Goal: Task Accomplishment & Management: Complete application form

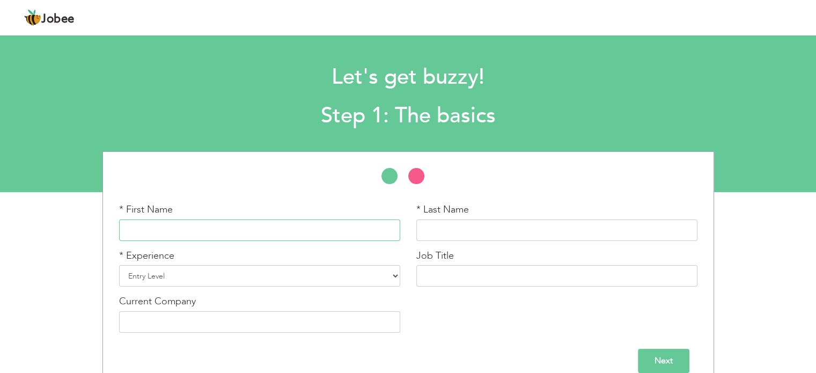
click at [206, 229] on input "text" at bounding box center [259, 229] width 281 height 21
paste input "Muhammad Zeeshan Zafar"
type input "Muhammad Zeeshan"
paste input "Zafar"
type input "Zafar"
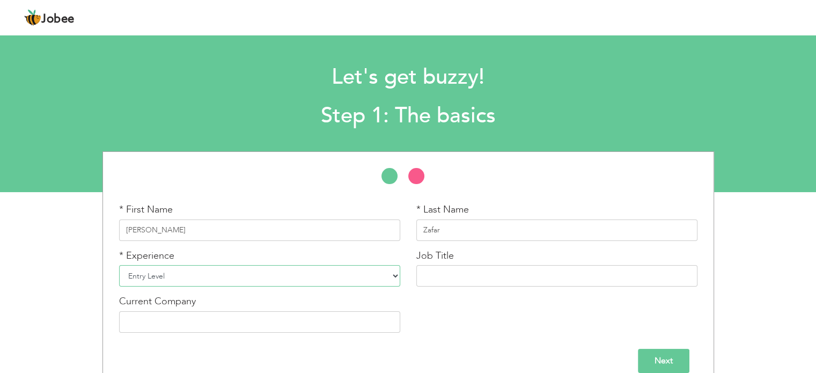
click at [322, 285] on select "Entry Level Less than 1 Year 1 Year 2 Years 3 Years 4 Years 5 Years 6 Years 7 Y…" at bounding box center [259, 275] width 281 height 21
click at [224, 278] on select "Entry Level Less than 1 Year 1 Year 2 Years 3 Years 4 Years 5 Years 6 Years 7 Y…" at bounding box center [259, 275] width 281 height 21
select select "7"
click at [119, 265] on select "Entry Level Less than 1 Year 1 Year 2 Years 3 Years 4 Years 5 Years 6 Years 7 Y…" at bounding box center [259, 275] width 281 height 21
click at [431, 265] on input "text" at bounding box center [556, 275] width 281 height 21
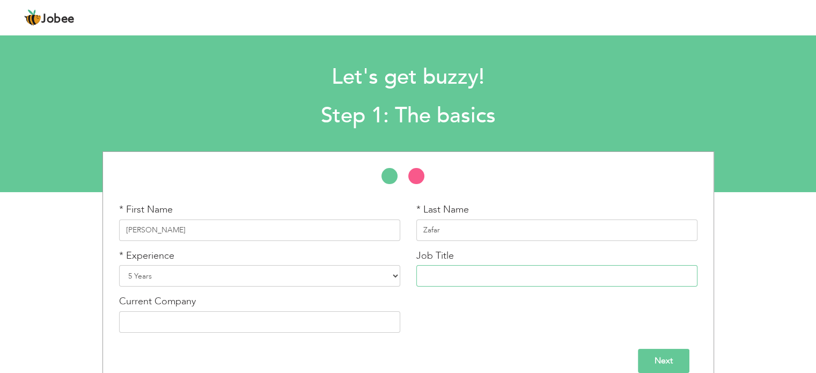
scroll to position [16, 0]
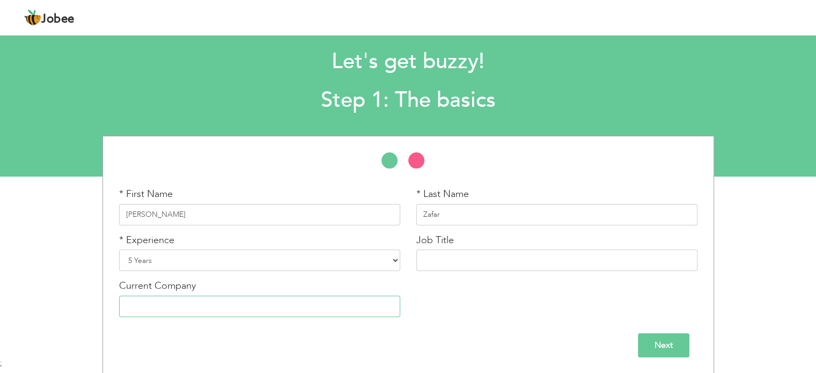
click at [202, 302] on input "text" at bounding box center [259, 306] width 281 height 21
click at [646, 349] on input "Next" at bounding box center [663, 345] width 51 height 24
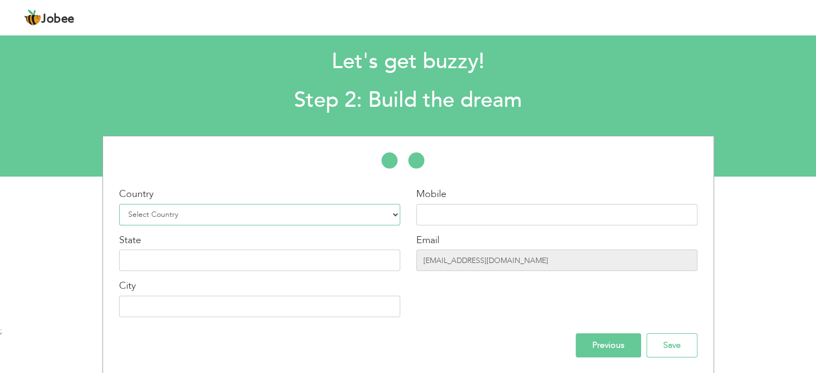
click at [315, 209] on select "Select Country Afghanistan Albania Algeria American Samoa Andorra Angola Anguil…" at bounding box center [259, 214] width 281 height 21
select select "166"
click at [119, 204] on select "Select Country Afghanistan Albania Algeria American Samoa Andorra Angola Anguil…" at bounding box center [259, 214] width 281 height 21
click at [436, 217] on input "text" at bounding box center [556, 214] width 281 height 21
paste input "3359226996"
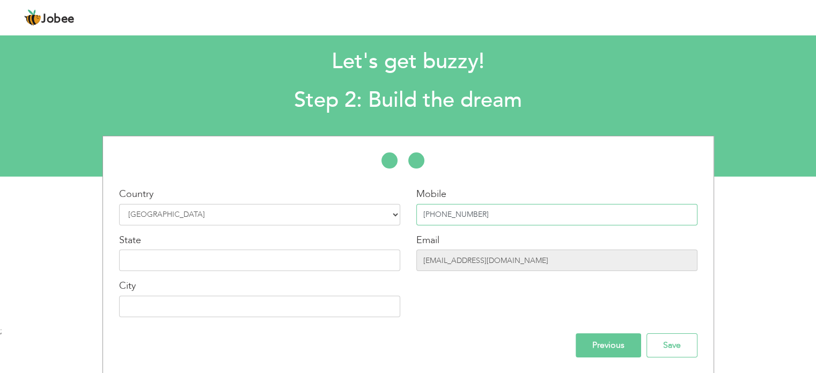
type input "+923359226996"
click at [449, 261] on input "zainbutt656@gmail.com" at bounding box center [556, 259] width 281 height 21
click at [242, 270] on div "Country Select Country Afghanistan Albania Algeria American Samoa Andorra Angol…" at bounding box center [259, 256] width 297 height 138
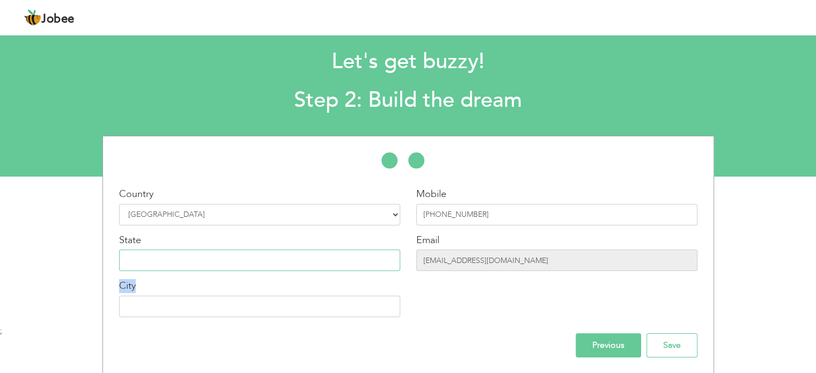
type input "Punjab"
type input "Jhelum"
click at [496, 268] on input "zainbutt656@gmail.com" at bounding box center [556, 259] width 281 height 21
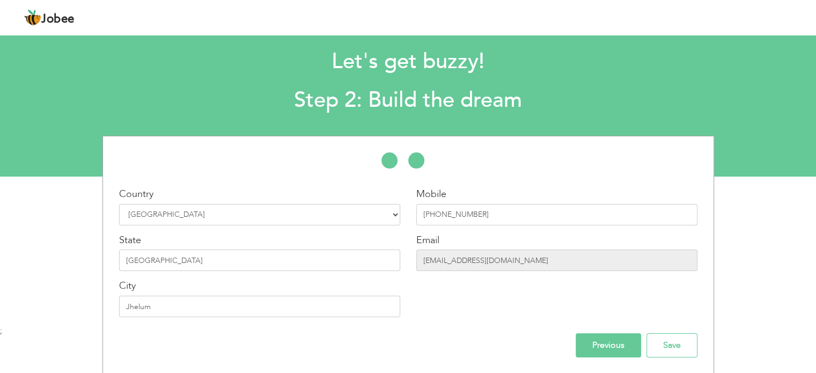
click at [503, 319] on div "Mobile +923359226996 Email zainbutt656@gmail.com" at bounding box center [556, 256] width 297 height 138
click at [495, 261] on input "zainbutt656@gmail.com" at bounding box center [556, 259] width 281 height 21
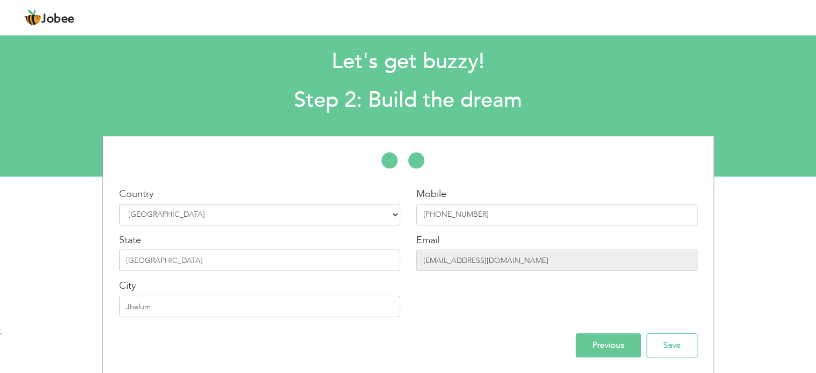
click at [615, 345] on input "Previous" at bounding box center [607, 345] width 65 height 24
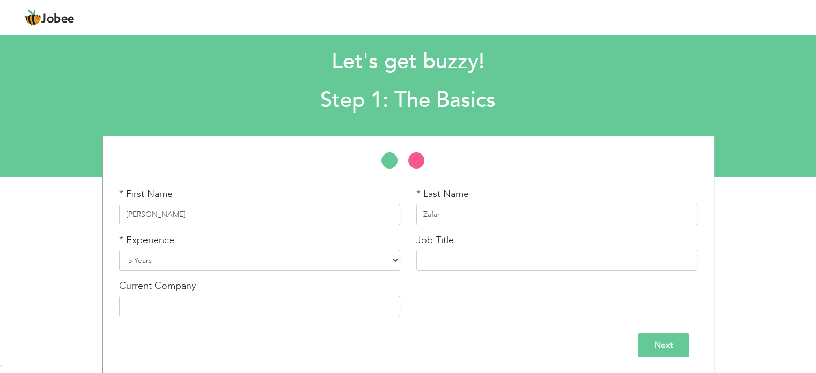
click at [649, 343] on input "Next" at bounding box center [663, 345] width 51 height 24
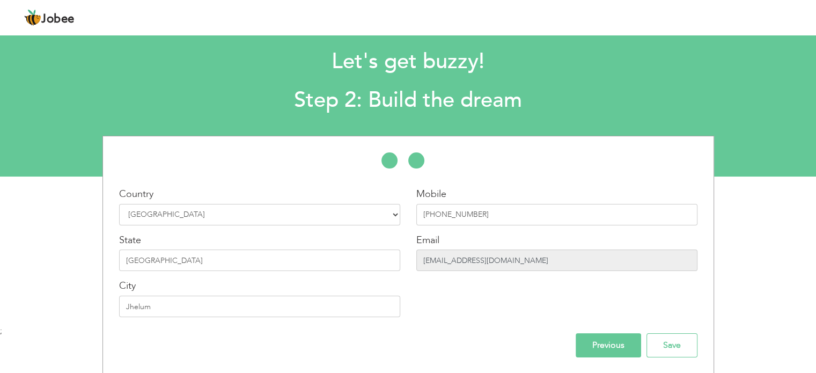
click at [511, 263] on input "zainbutt656@gmail.com" at bounding box center [556, 259] width 281 height 21
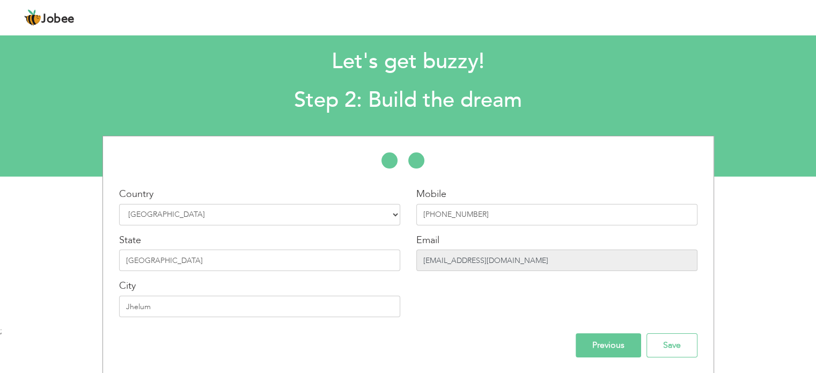
scroll to position [0, 0]
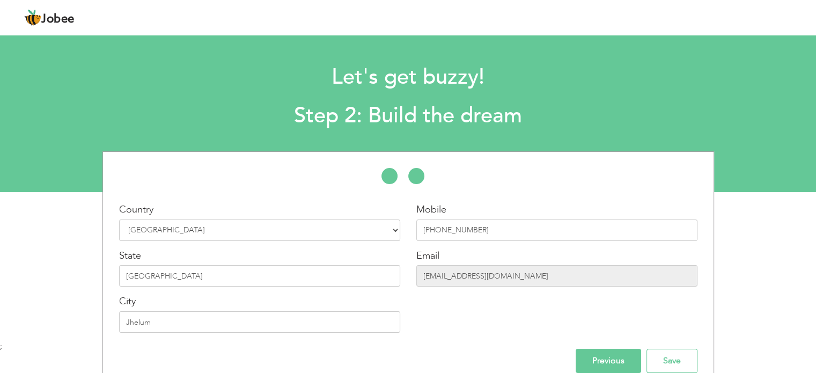
click at [39, 18] on img at bounding box center [32, 17] width 17 height 17
click at [55, 21] on span "Jobee" at bounding box center [57, 19] width 33 height 12
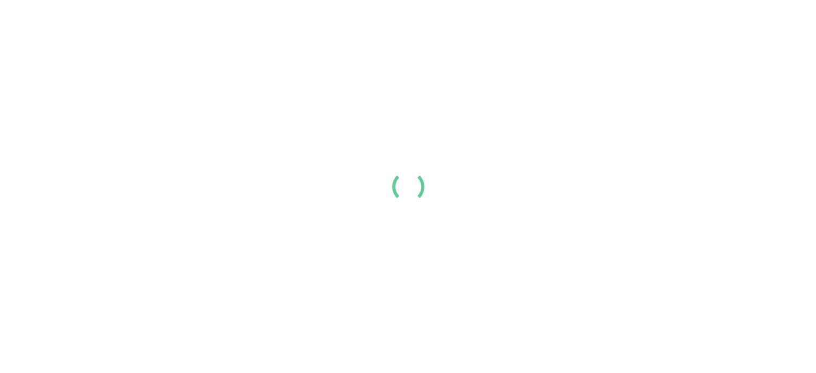
click at [332, 16] on div at bounding box center [408, 186] width 816 height 373
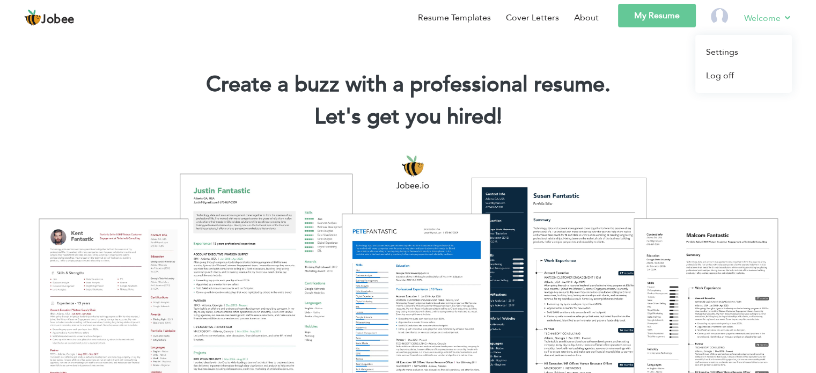
click at [747, 17] on link "Welcome" at bounding box center [768, 17] width 48 height 13
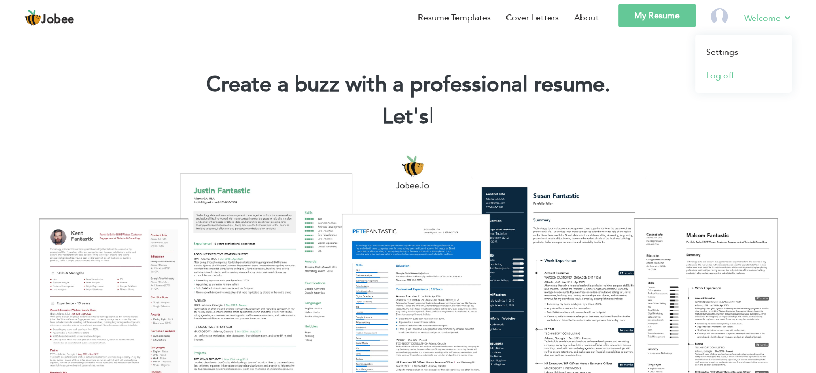
click at [718, 75] on link "Log off" at bounding box center [743, 76] width 97 height 24
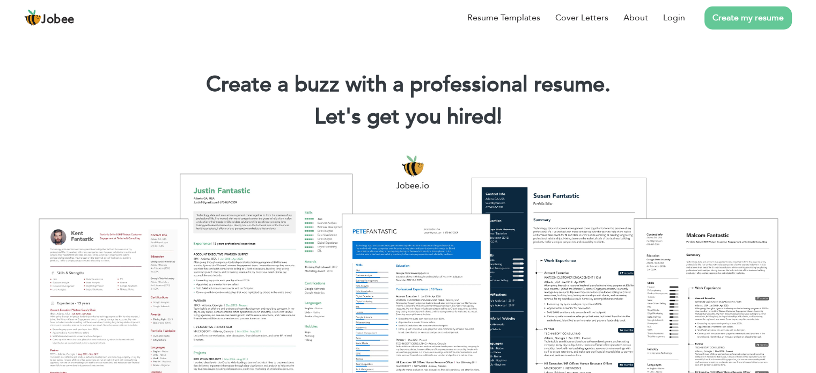
click at [738, 18] on link "Create my resume" at bounding box center [747, 17] width 87 height 23
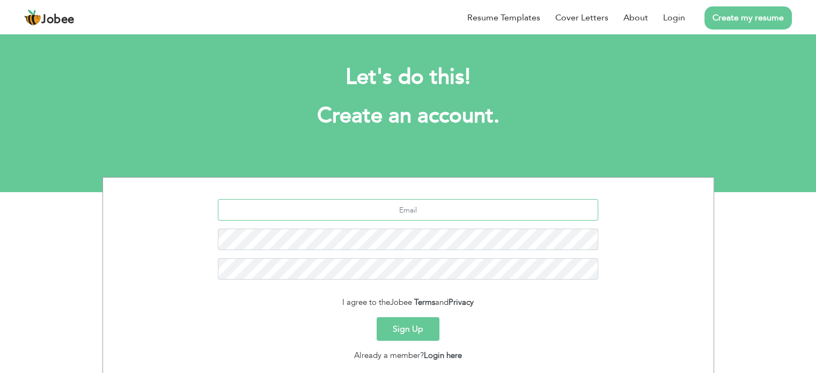
click at [397, 215] on input "text" at bounding box center [408, 209] width 380 height 21
paste input ": shawn.z7995@gmail.com"
type input ": shawn.z7995@gmail.com"
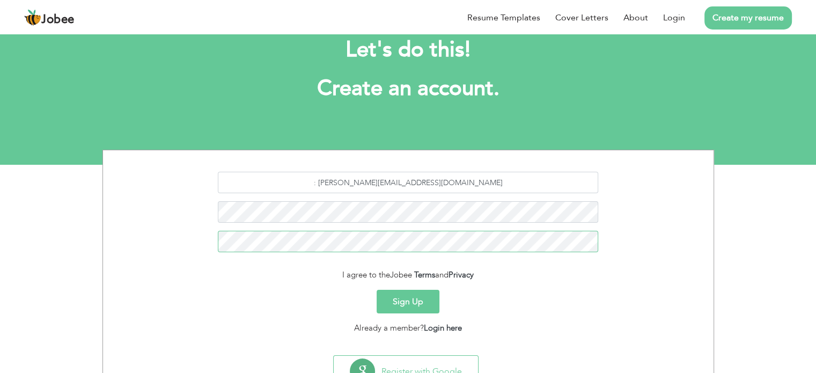
scroll to position [28, 0]
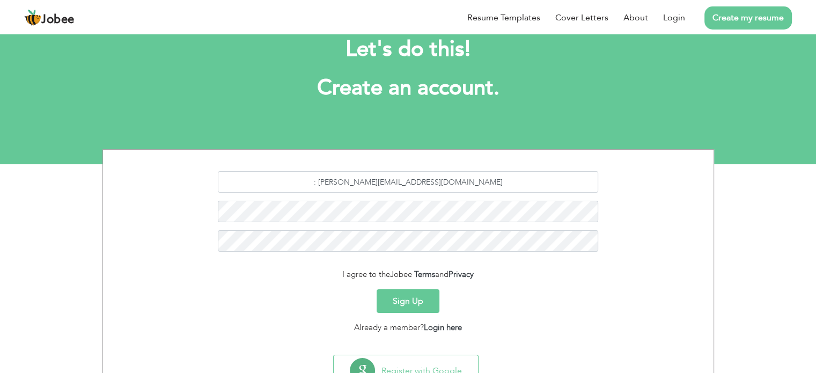
click at [414, 298] on button "Sign Up" at bounding box center [408, 301] width 63 height 24
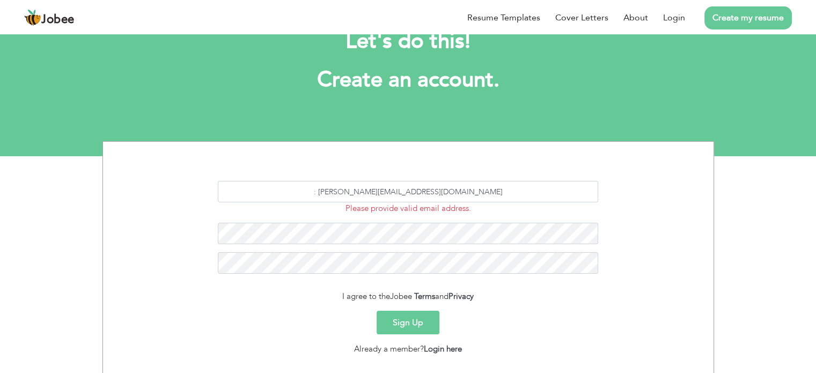
scroll to position [43, 0]
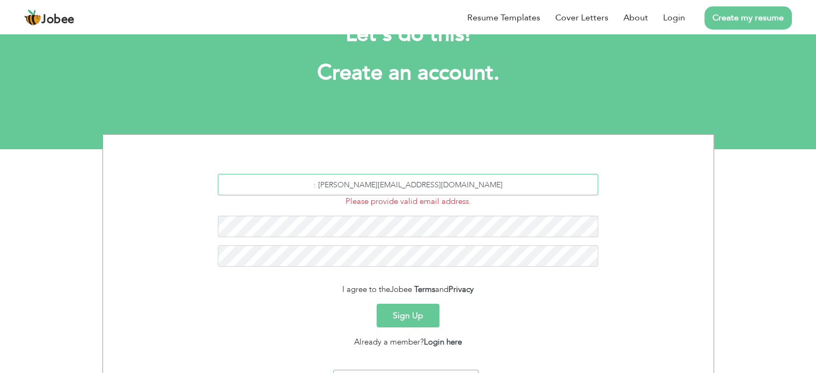
click at [367, 190] on input ": shawn.z7995@gmail.com" at bounding box center [408, 184] width 380 height 21
type input "[PERSON_NAME][EMAIL_ADDRESS][DOMAIN_NAME]"
click at [422, 313] on button "Sign Up" at bounding box center [408, 316] width 63 height 24
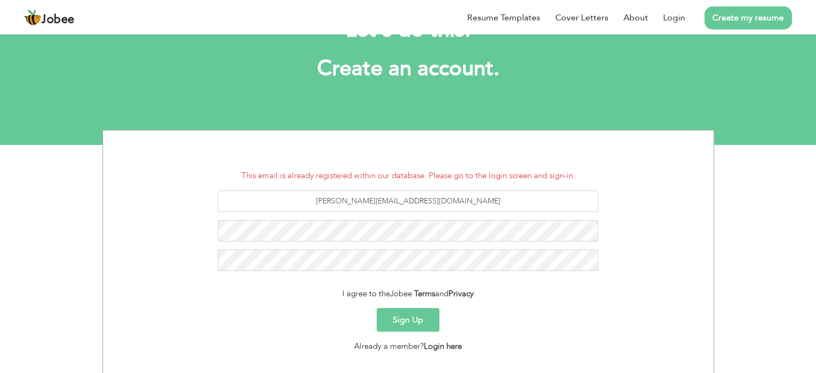
scroll to position [48, 0]
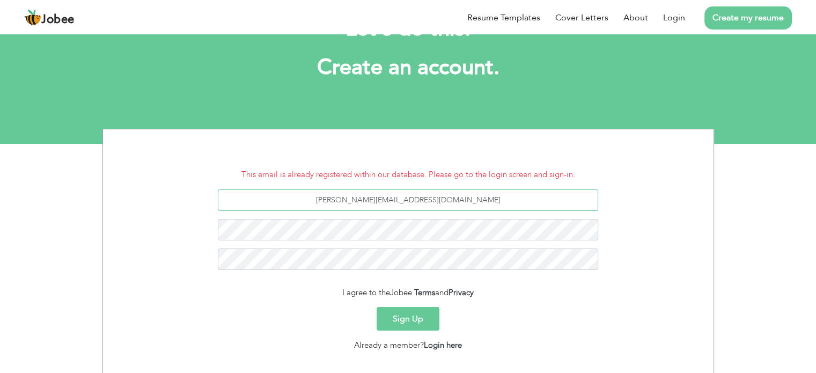
click at [408, 200] on input "[PERSON_NAME][EMAIL_ADDRESS][DOMAIN_NAME]" at bounding box center [408, 199] width 380 height 21
type input "[PERSON_NAME][EMAIL_ADDRESS][DOMAIN_NAME]"
